Goal: Task Accomplishment & Management: Manage account settings

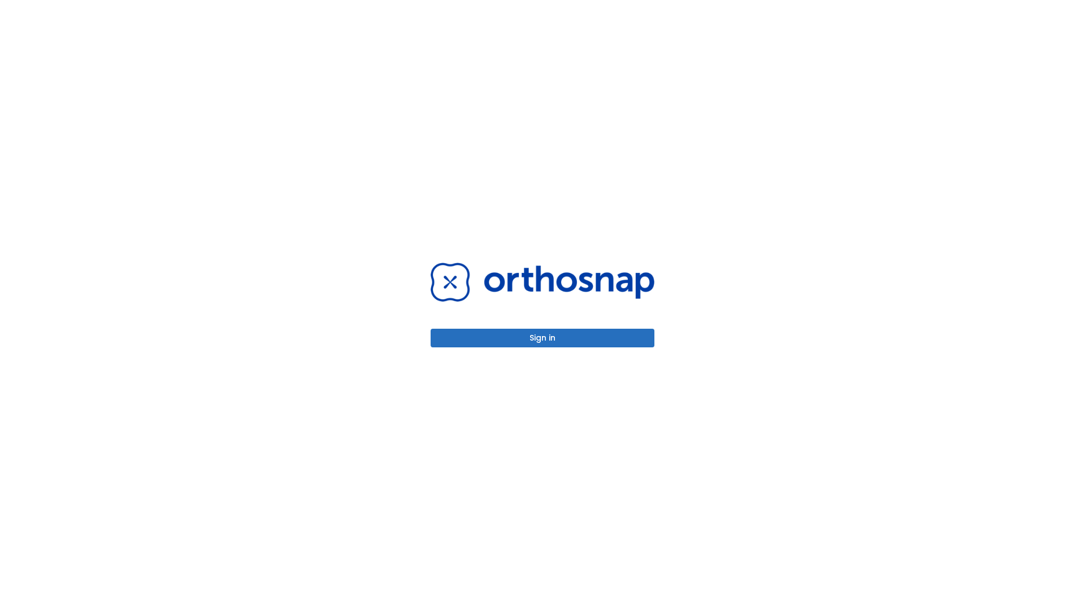
click at [543, 338] on button "Sign in" at bounding box center [543, 338] width 224 height 19
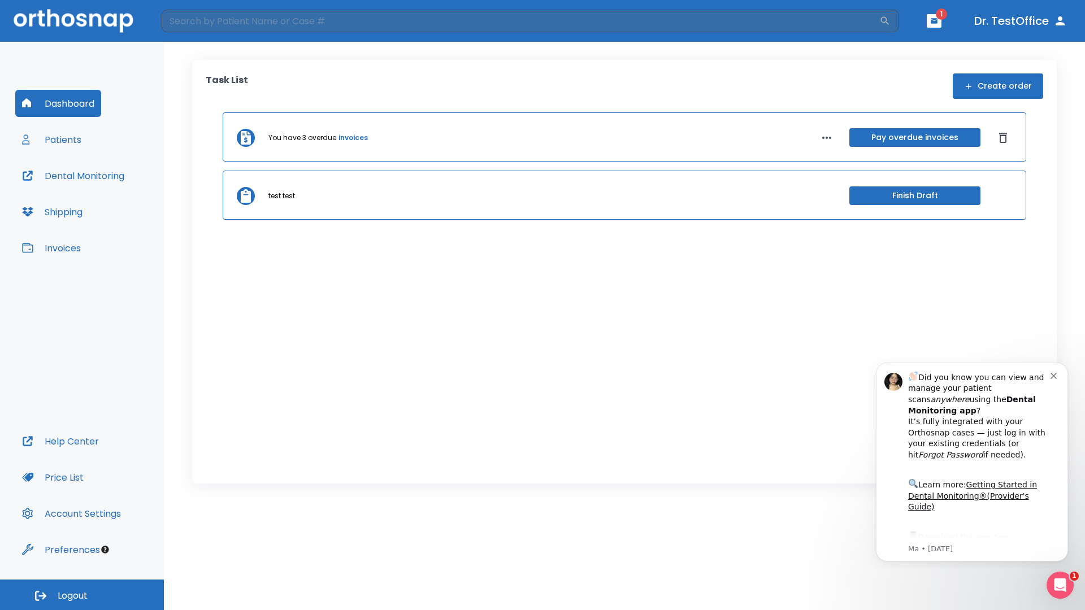
click at [82, 595] on span "Logout" at bounding box center [73, 596] width 30 height 12
